Goal: Find specific page/section: Find specific page/section

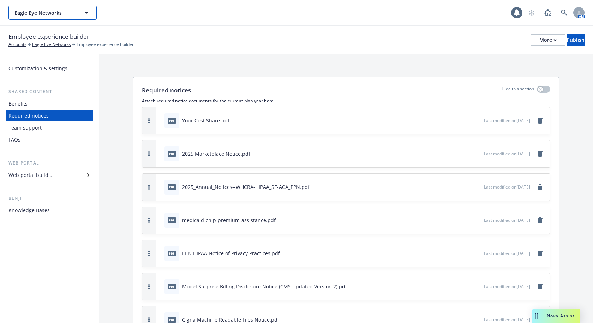
click at [69, 9] on span "Eagle Eye Networks" at bounding box center [44, 12] width 61 height 7
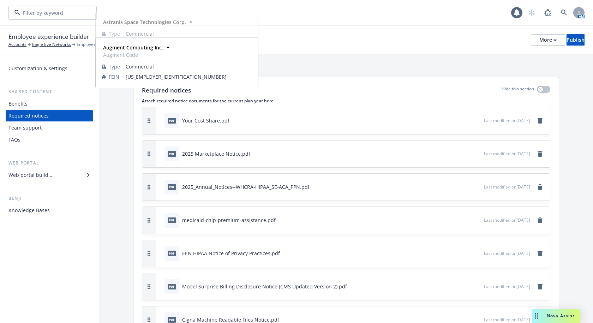
click at [62, 67] on span "Augment Code" at bounding box center [46, 66] width 60 height 7
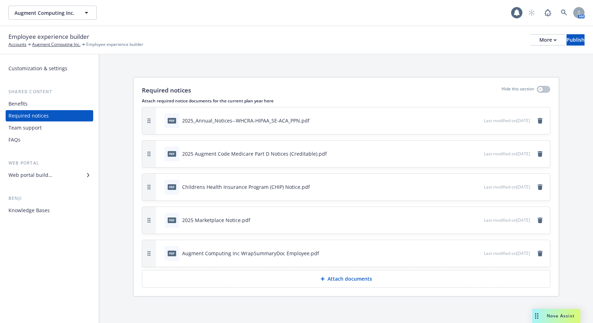
click at [24, 101] on div "Benefits" at bounding box center [17, 103] width 19 height 11
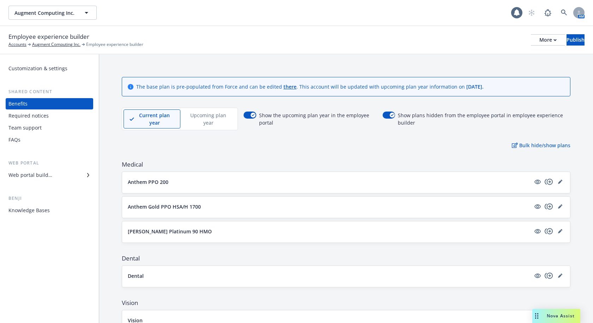
click at [397, 12] on div "Augment Computing Inc. Augment Computing Inc." at bounding box center [259, 13] width 502 height 14
click at [358, 24] on div "Augment Computing Inc. Augment Computing Inc. 1 AM" at bounding box center [296, 12] width 593 height 25
click at [284, 24] on div "Augment Computing Inc. Augment Computing Inc. 1 AM" at bounding box center [296, 12] width 593 height 25
click at [286, 22] on div "Augment Computing Inc. Augment Computing Inc. 1 AM" at bounding box center [296, 12] width 593 height 25
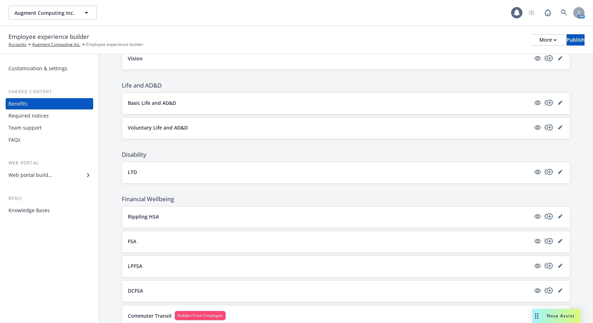
scroll to position [359, 0]
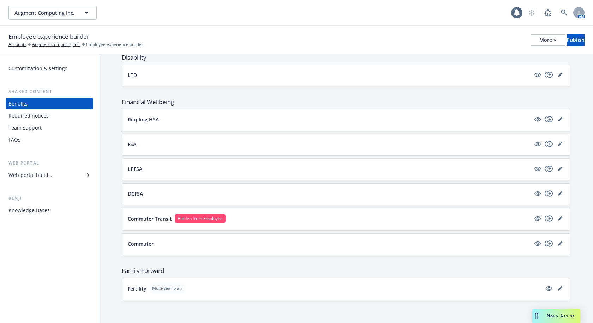
click at [345, 46] on div "Employee experience builder Accounts Augment Computing Inc. Employee experience…" at bounding box center [296, 40] width 576 height 16
click at [415, 16] on div "Augment Computing Inc. Augment Computing Inc." at bounding box center [259, 13] width 502 height 14
